Goal: Task Accomplishment & Management: Use online tool/utility

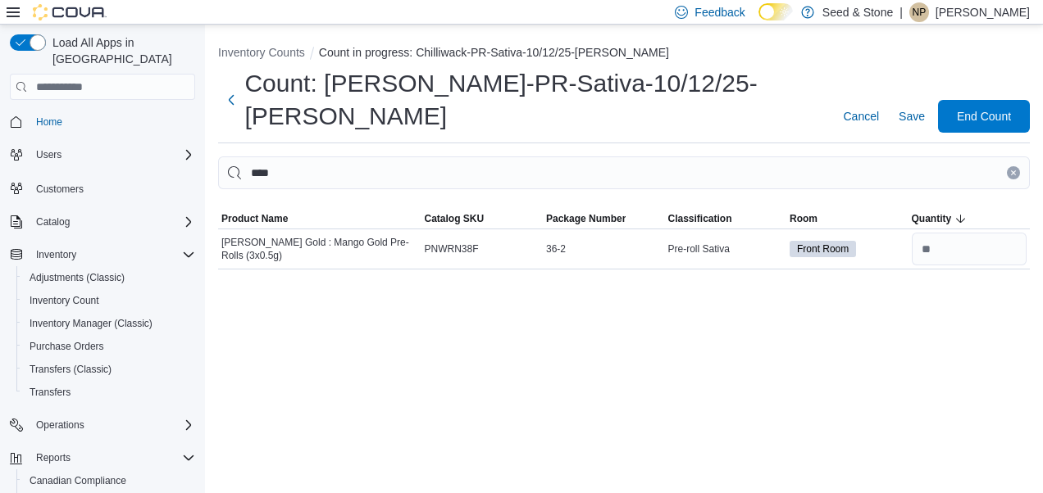
click at [1016, 166] on button "Clear input" at bounding box center [1013, 172] width 13 height 13
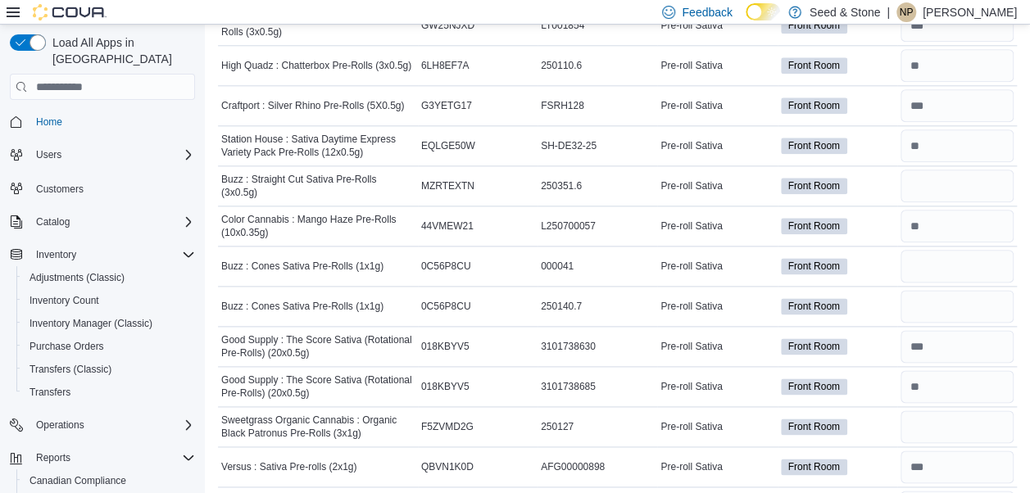
scroll to position [903, 0]
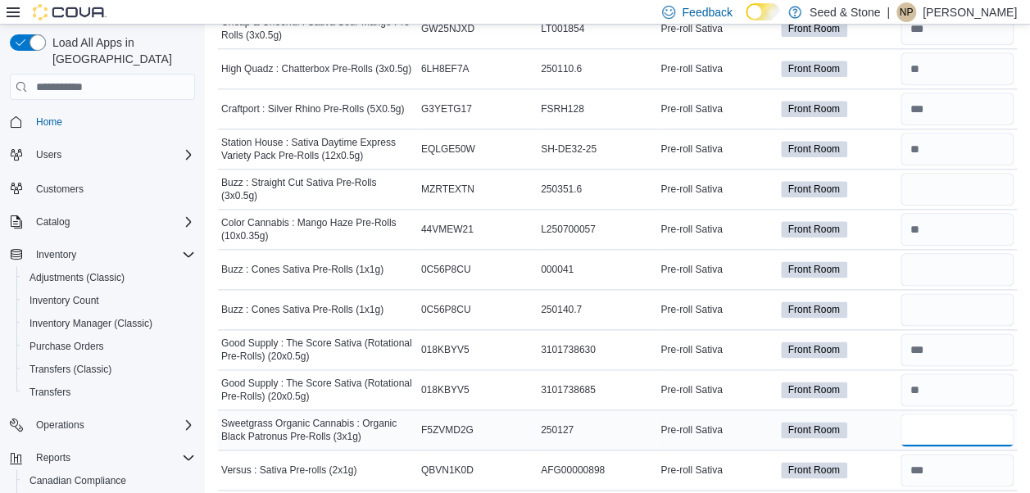
click at [956, 414] on input "number" at bounding box center [957, 430] width 113 height 33
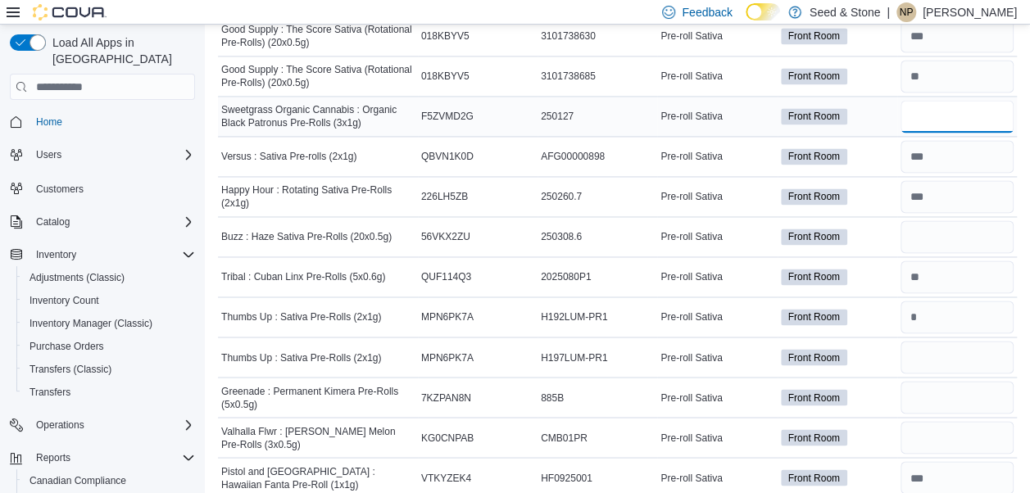
scroll to position [1221, 0]
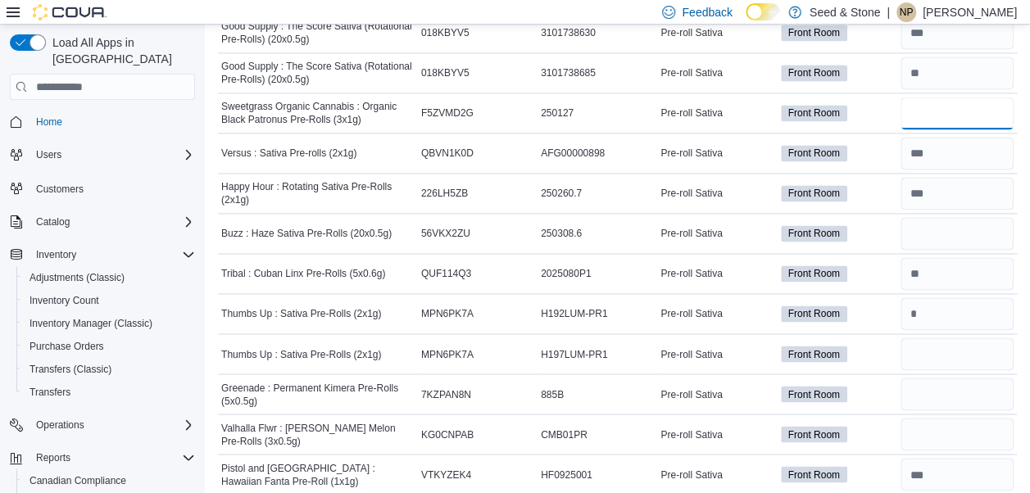
type input "*"
click at [936, 338] on input "number" at bounding box center [957, 354] width 113 height 33
type input "*"
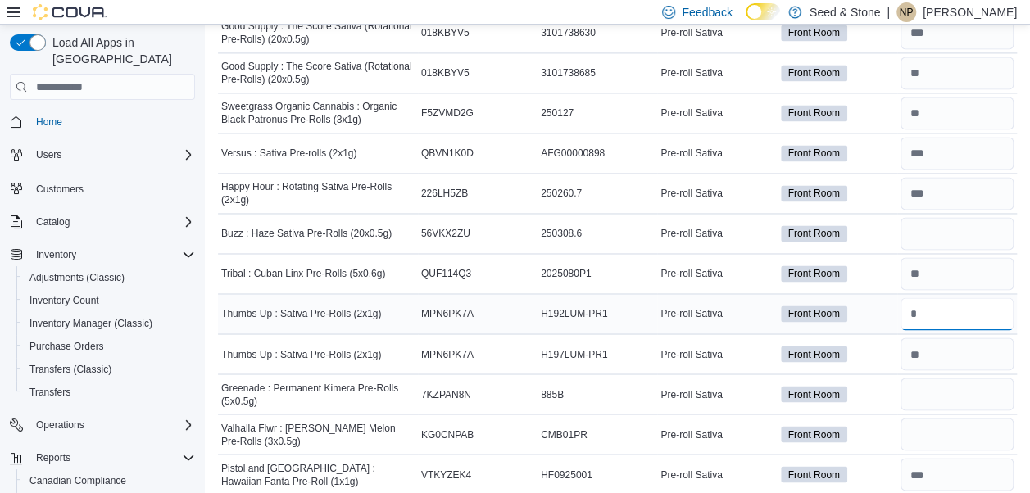
click at [947, 298] on input "number" at bounding box center [957, 314] width 113 height 33
type input "*"
click at [938, 378] on input "number" at bounding box center [957, 394] width 113 height 33
type input "*"
type input "**"
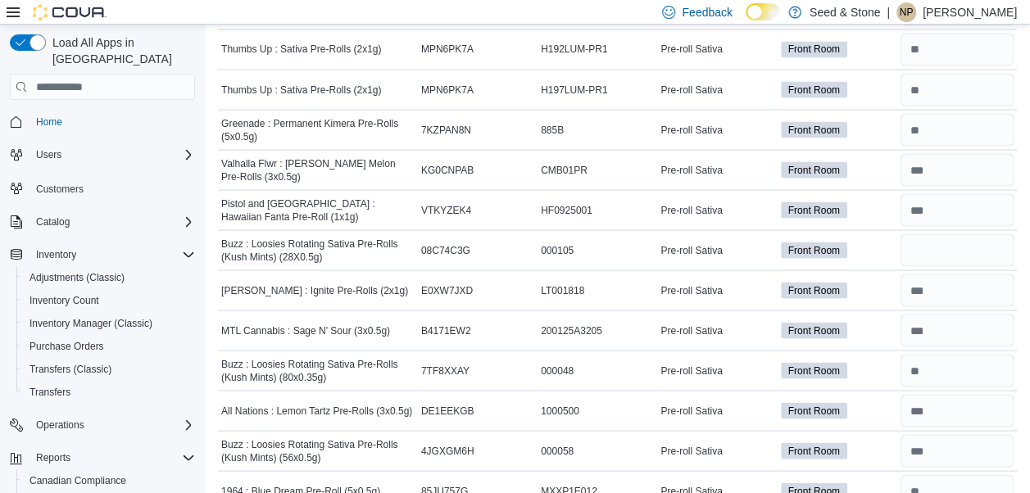
scroll to position [1493, 0]
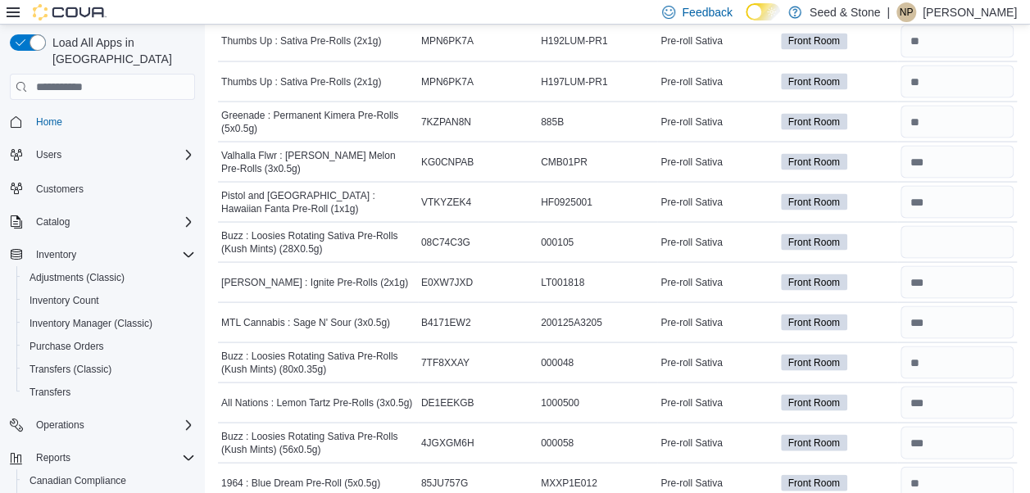
type input "*"
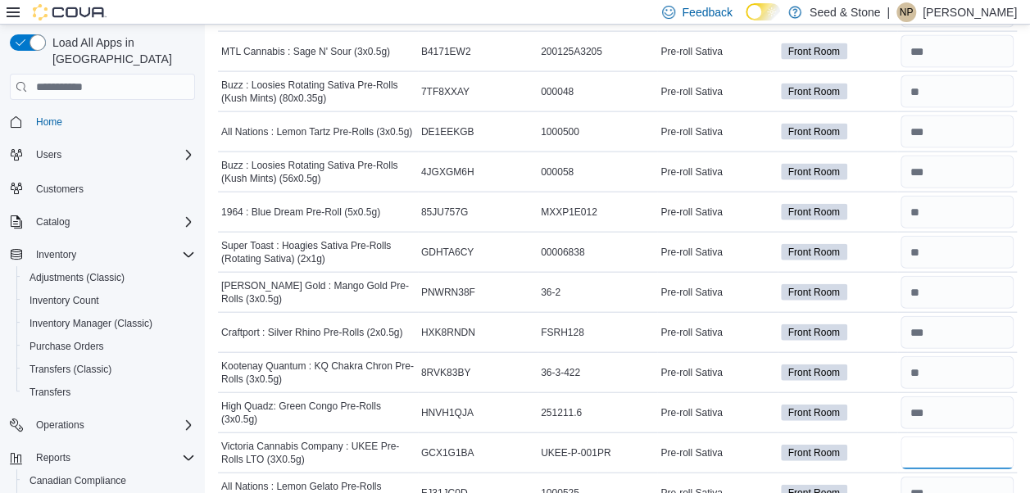
type input "*"
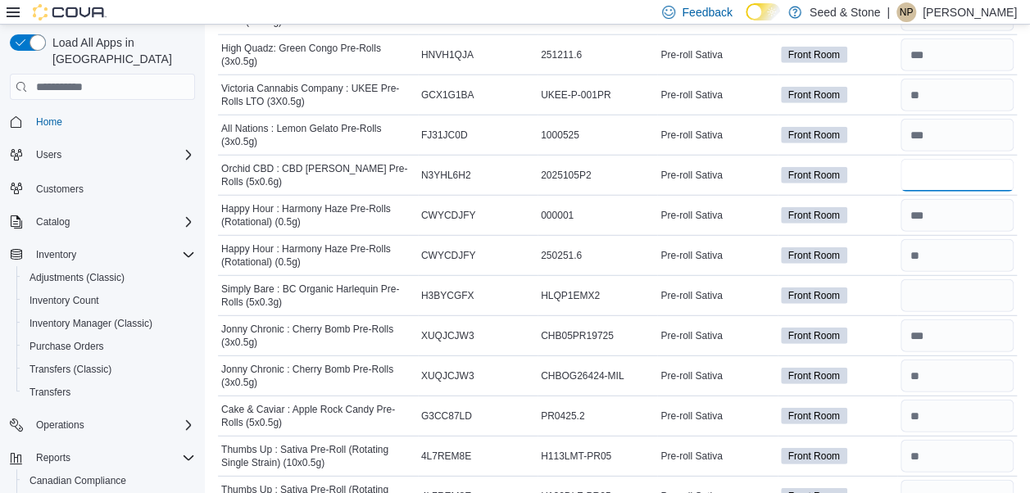
scroll to position [2123, 0]
type input "*"
click at [976, 279] on input "number" at bounding box center [957, 295] width 113 height 33
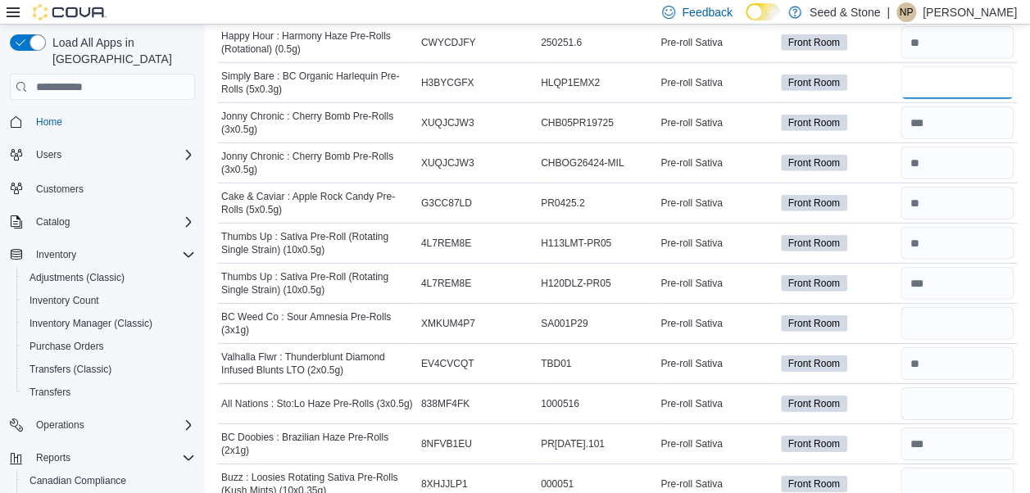
scroll to position [2340, 0]
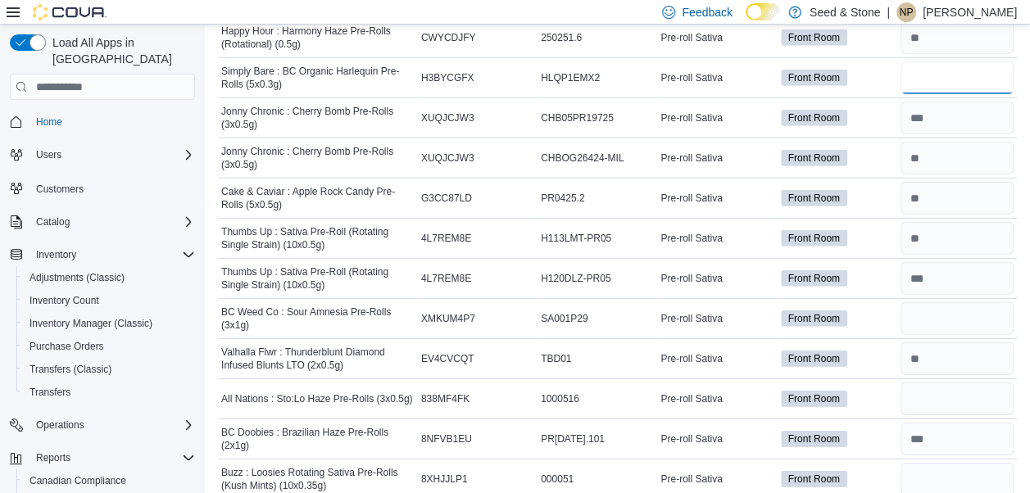
type input "*"
click at [976, 302] on input "number" at bounding box center [957, 318] width 113 height 33
type input "**"
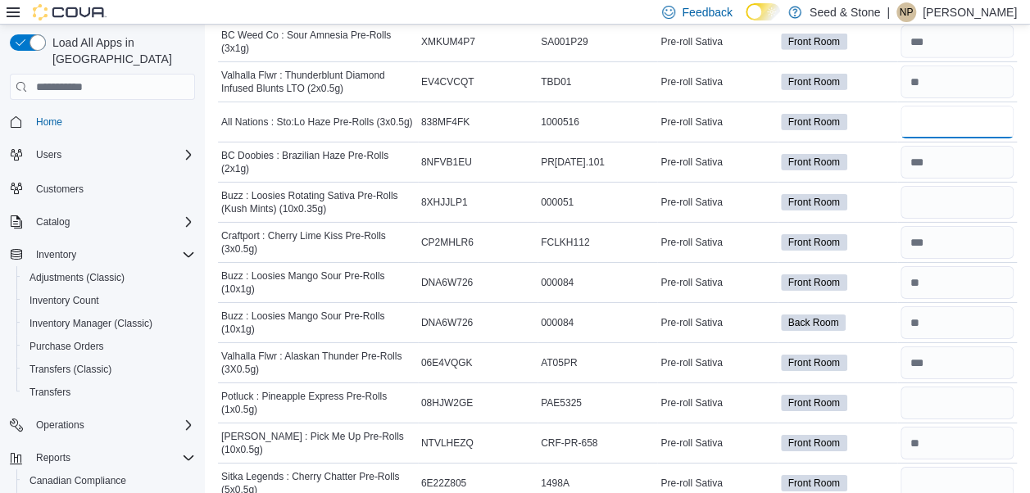
scroll to position [2621, 0]
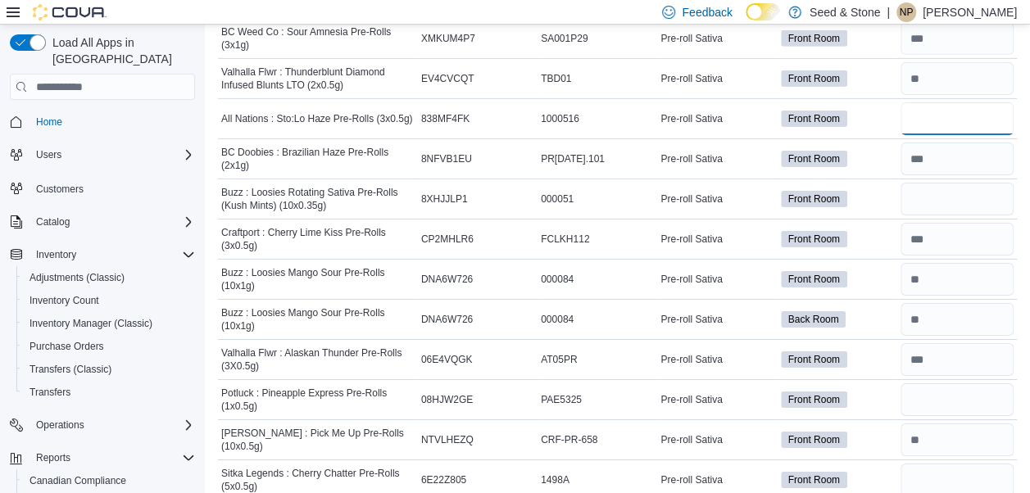
type input "**"
click at [928, 384] on input "number" at bounding box center [957, 400] width 113 height 33
type input "*"
type input "**"
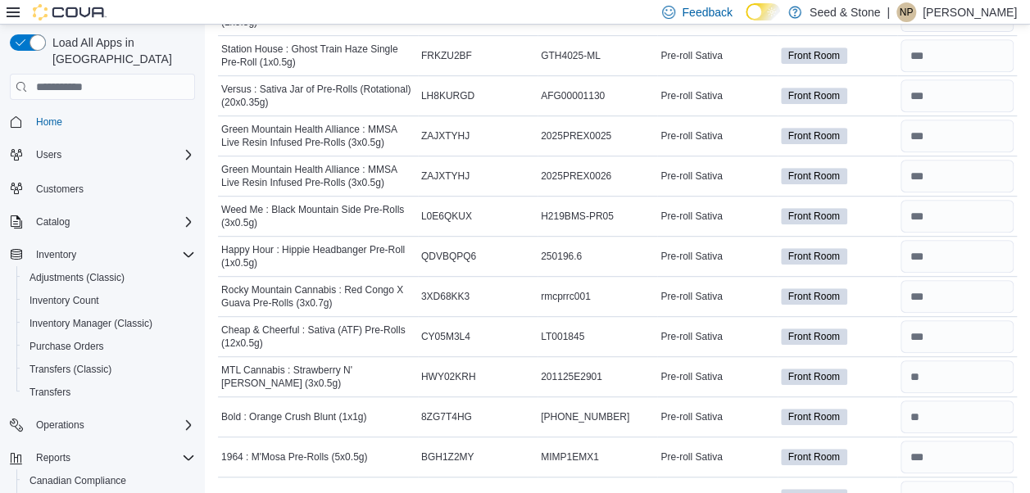
scroll to position [0, 0]
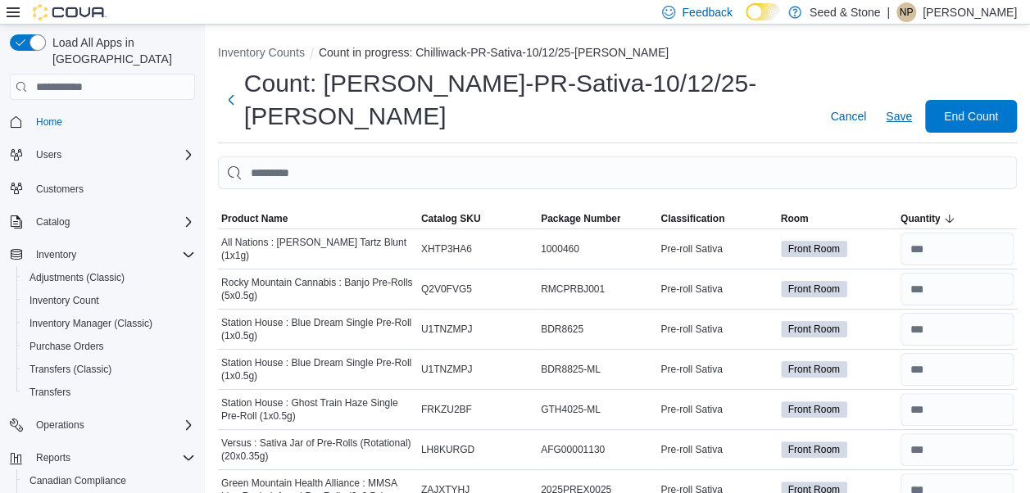
type input "*"
click at [908, 108] on span "Save" at bounding box center [899, 116] width 26 height 16
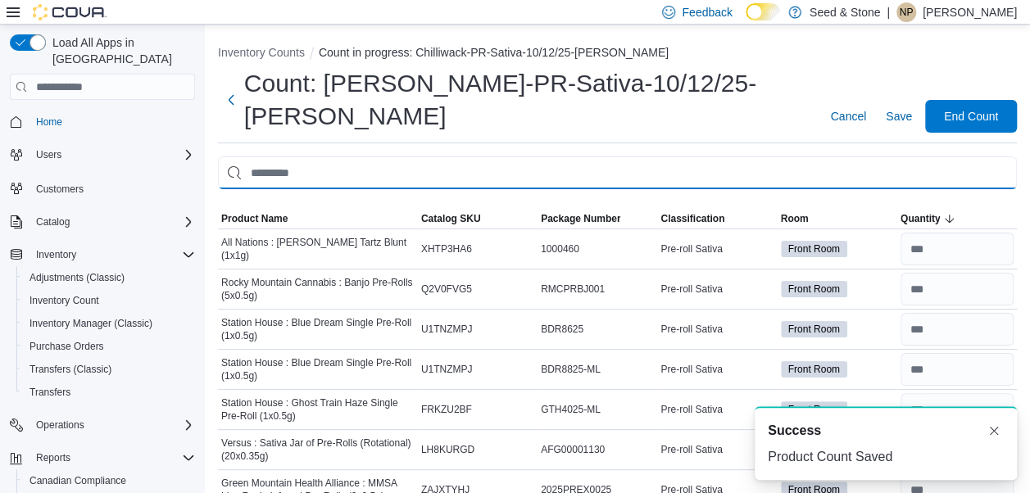
click at [837, 157] on input "This is a search bar. After typing your query, hit enter to filter the results …" at bounding box center [617, 173] width 799 height 33
type input "****"
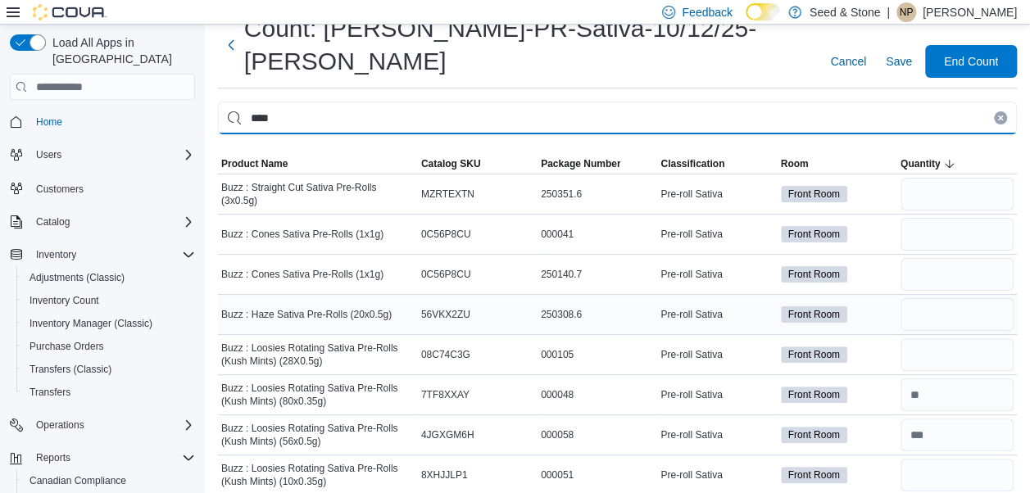
scroll to position [115, 0]
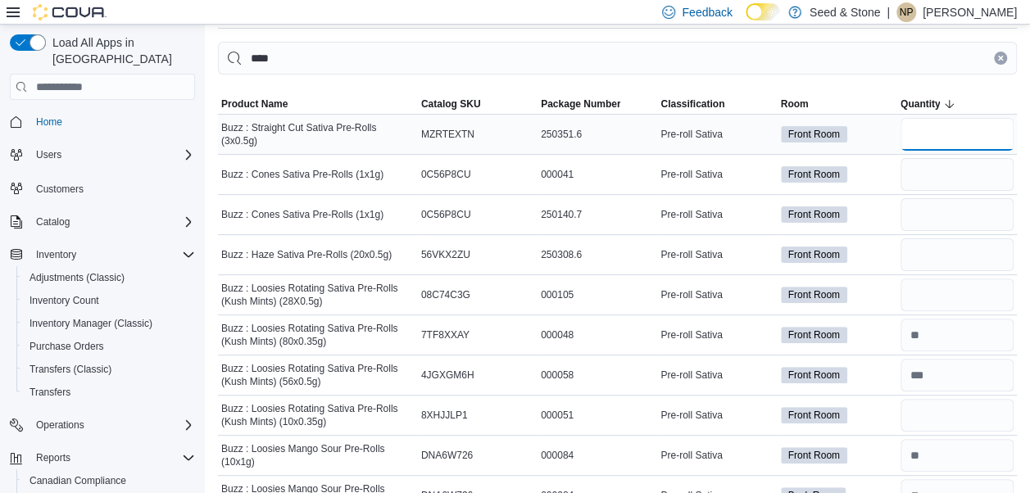
click at [966, 118] on input "number" at bounding box center [957, 134] width 113 height 33
type input "*"
click at [949, 158] on input "number" at bounding box center [957, 174] width 113 height 33
type input "**"
type input "*"
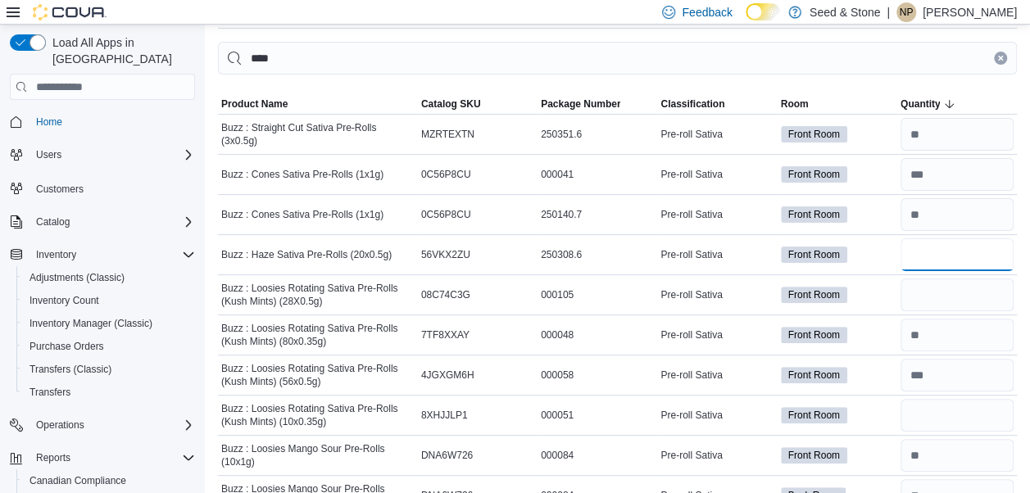
type input "*"
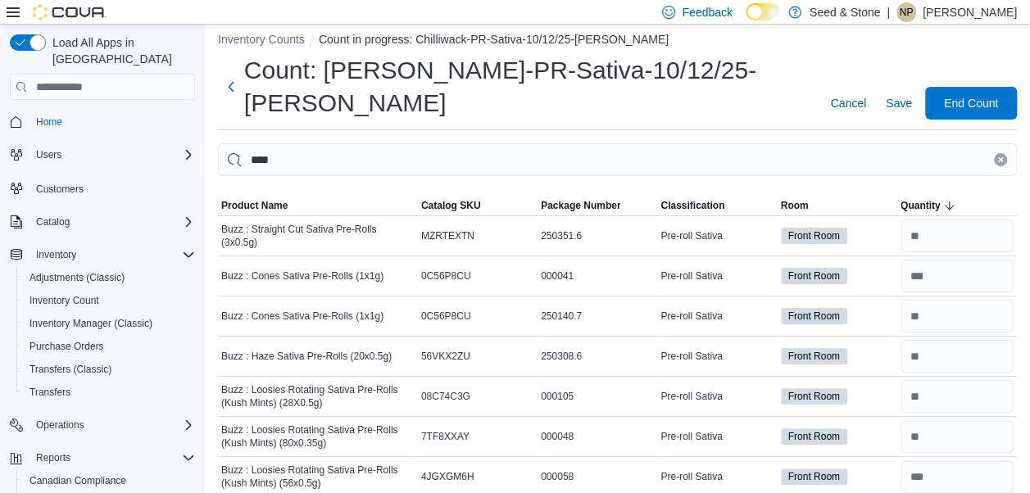
scroll to position [11, 0]
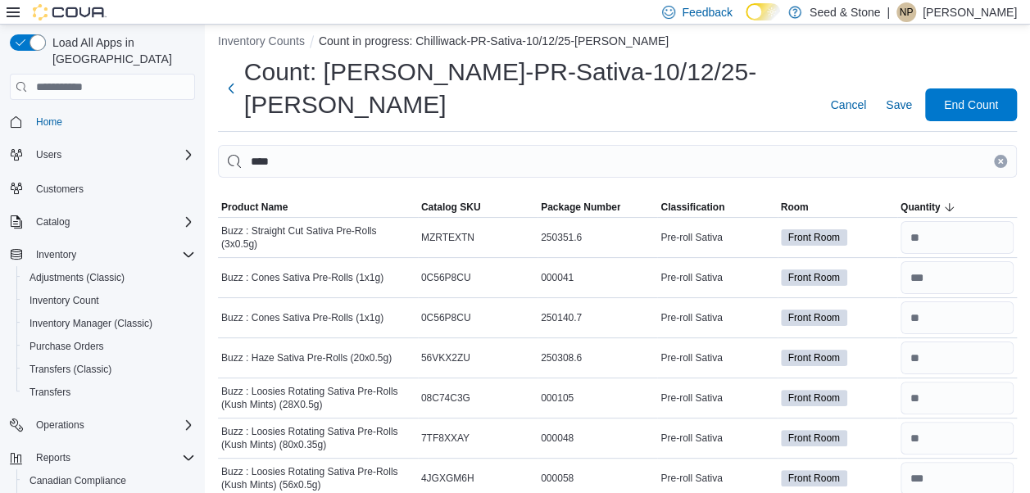
type input "**"
click at [1002, 160] on icon "Clear input" at bounding box center [1000, 162] width 4 height 4
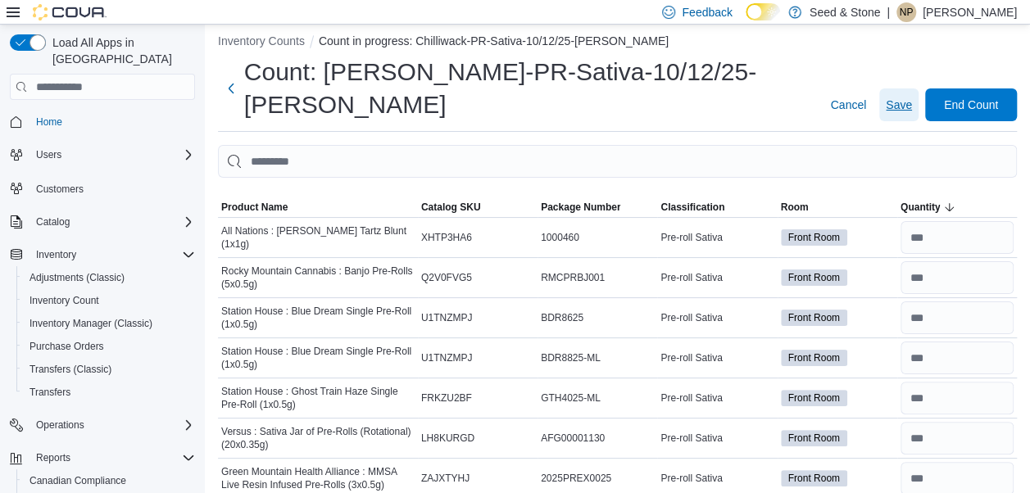
click at [919, 89] on button "Save" at bounding box center [899, 105] width 39 height 33
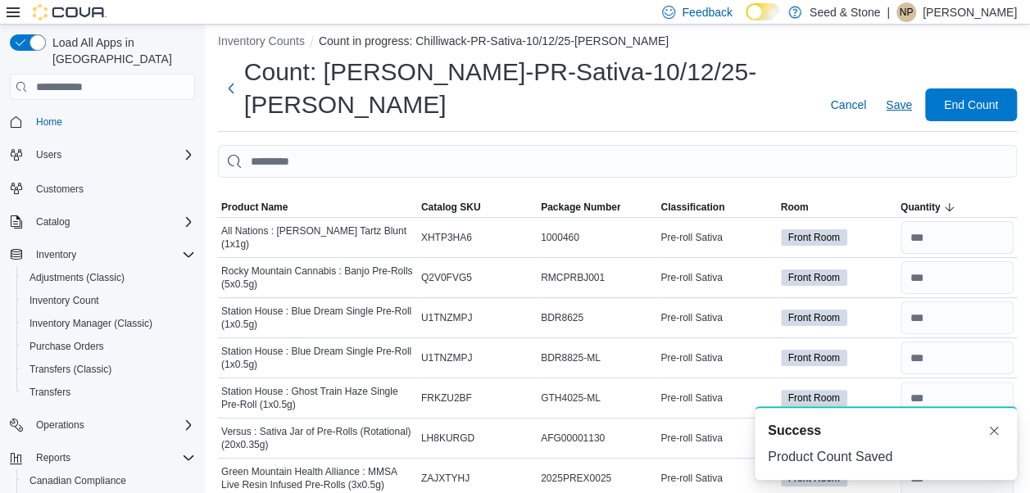
scroll to position [0, 0]
click at [919, 89] on button "Save" at bounding box center [899, 105] width 39 height 33
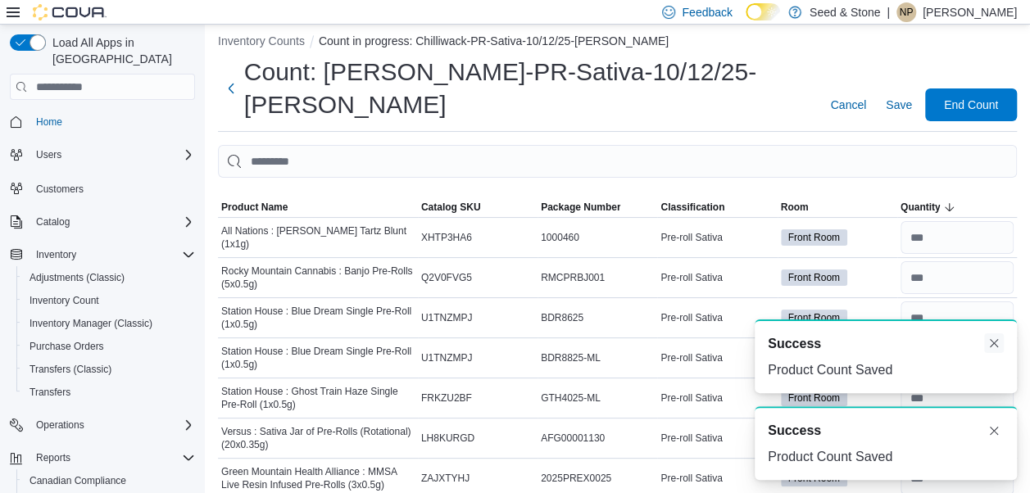
click at [995, 346] on button "Dismiss toast" at bounding box center [994, 344] width 20 height 20
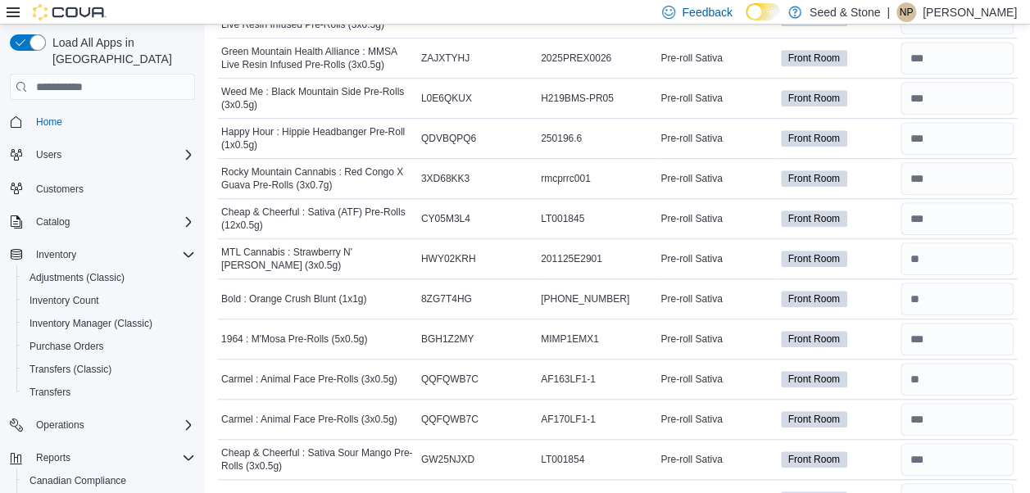
scroll to position [38, 0]
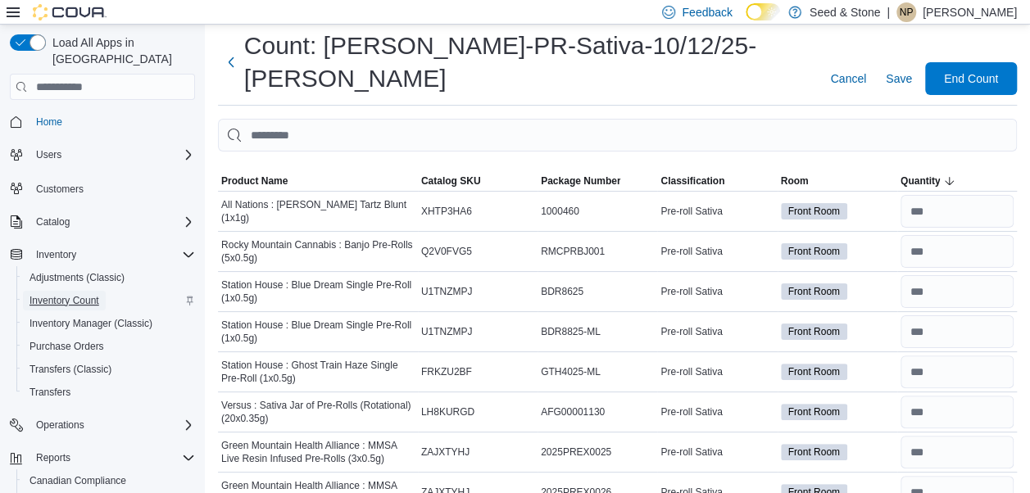
click at [58, 294] on span "Inventory Count" at bounding box center [65, 300] width 70 height 13
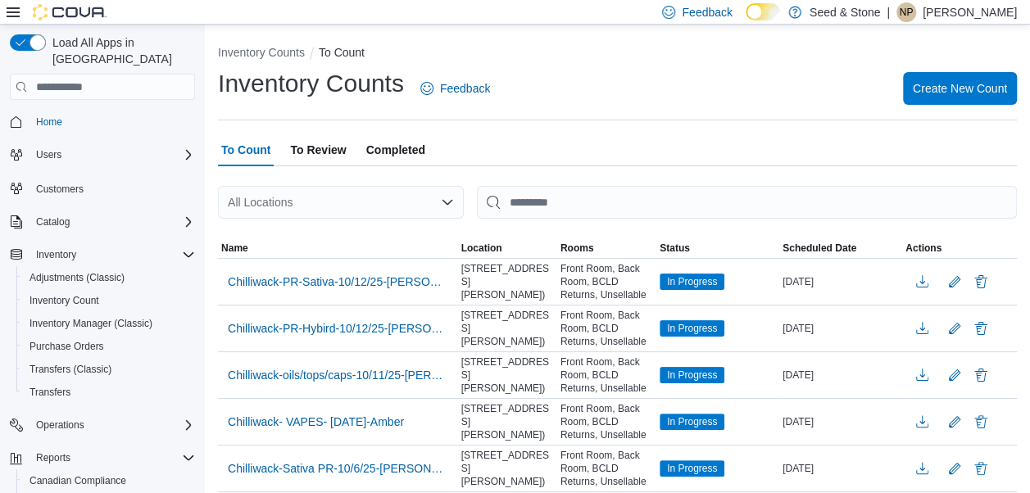
click at [189, 8] on div "Feedback Dark Mode Seed & Stone | NP [PERSON_NAME]" at bounding box center [515, 12] width 1030 height 25
